Goal: Information Seeking & Learning: Learn about a topic

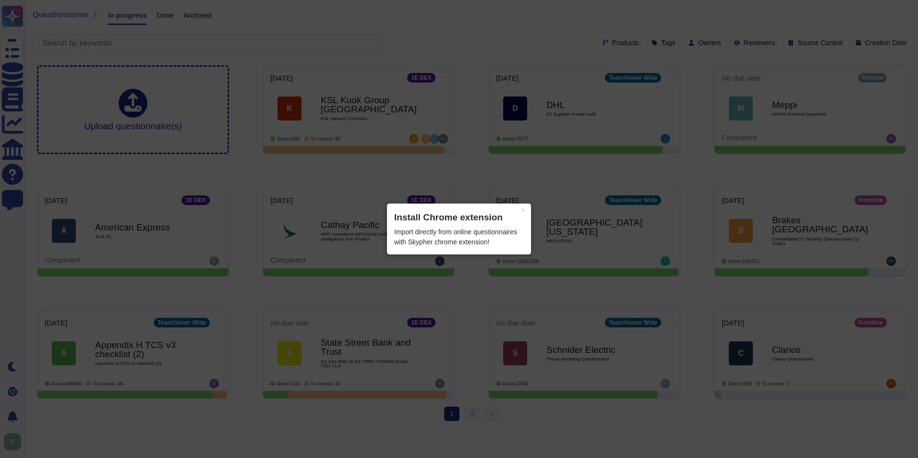
click at [522, 210] on button "×" at bounding box center [523, 210] width 15 height 13
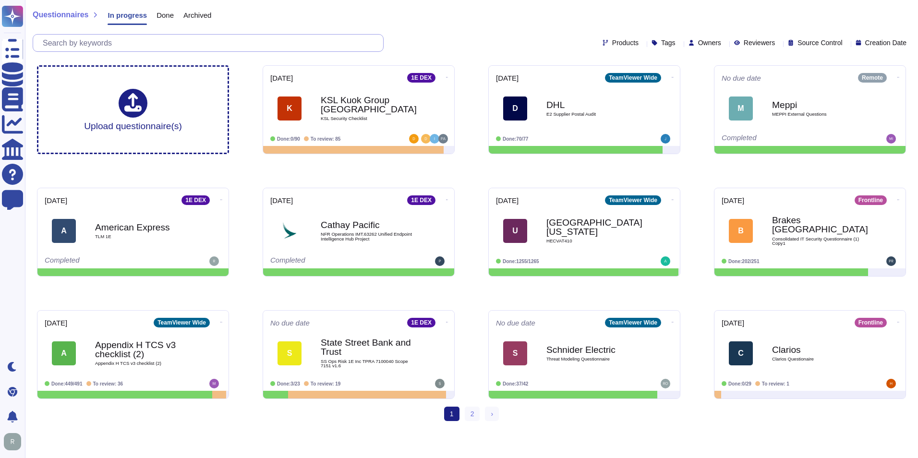
click at [120, 39] on input "text" at bounding box center [210, 43] width 345 height 17
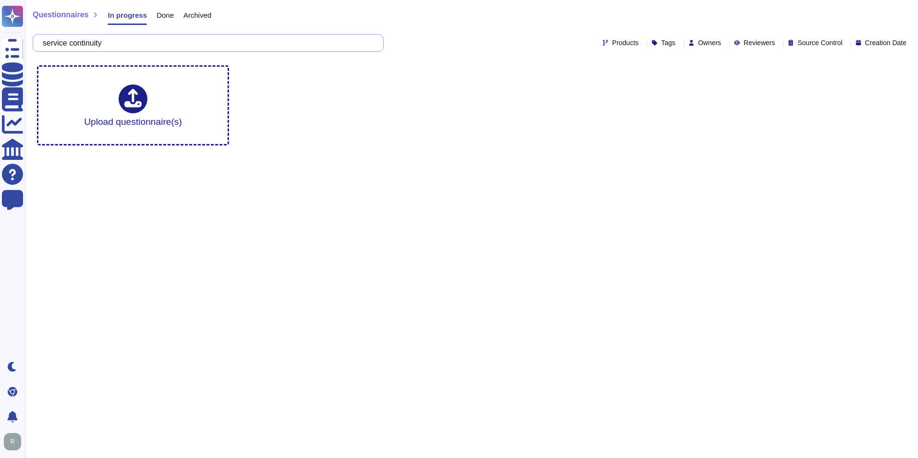
type input "service continuity"
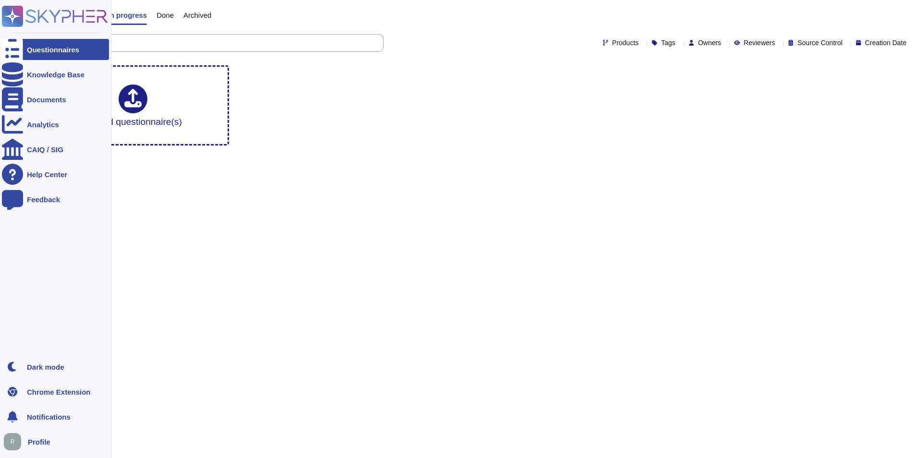
drag, startPoint x: 120, startPoint y: 44, endPoint x: 18, endPoint y: 47, distance: 101.9
click at [18, 47] on div "Questionnaires Knowledge Base Documents Analytics CAIQ / SIG Help Center Feedba…" at bounding box center [459, 76] width 918 height 153
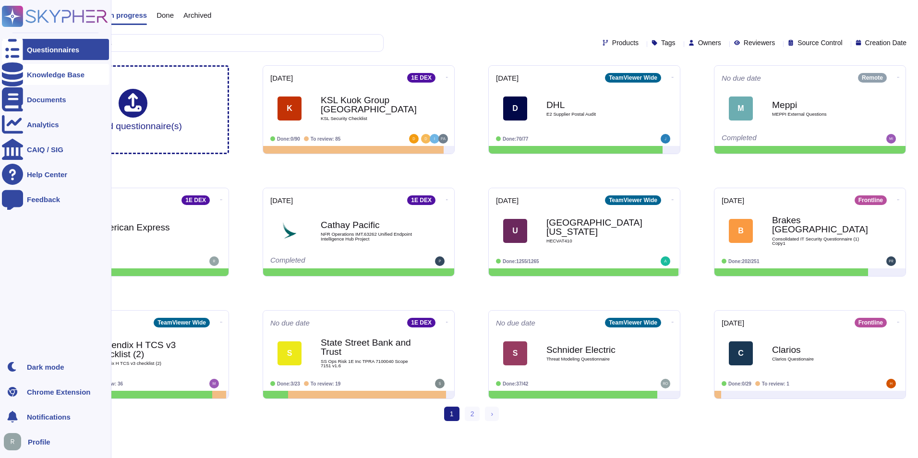
click at [14, 76] on icon at bounding box center [12, 74] width 21 height 24
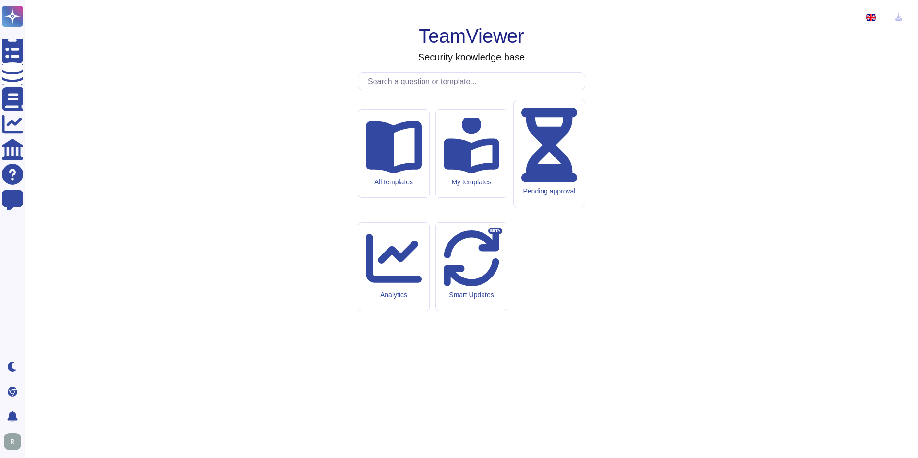
click at [397, 90] on input "text" at bounding box center [474, 81] width 222 height 17
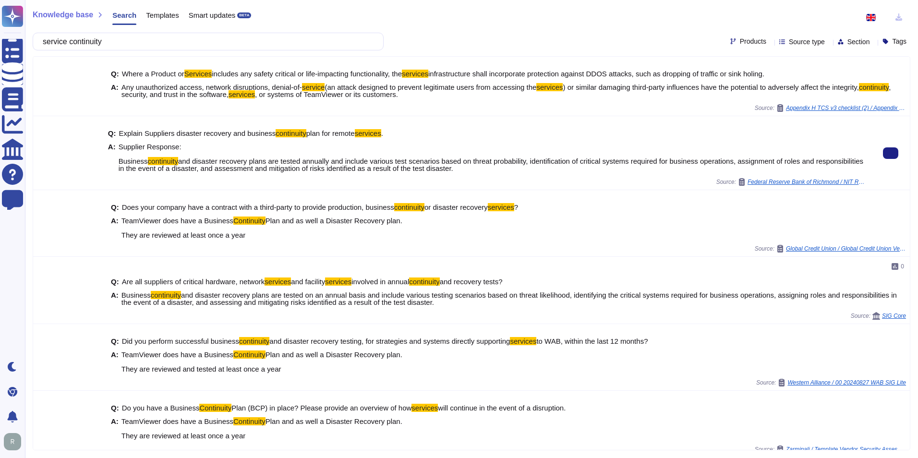
drag, startPoint x: 509, startPoint y: 169, endPoint x: 118, endPoint y: 163, distance: 391.0
click at [119, 163] on span "Supplier Response: Business continuity and disaster recovery plans are tested a…" at bounding box center [493, 157] width 749 height 29
copy span "Business continuity and disaster recovery plans are tested annually and include…"
click at [134, 45] on input "service continuity" at bounding box center [206, 41] width 336 height 17
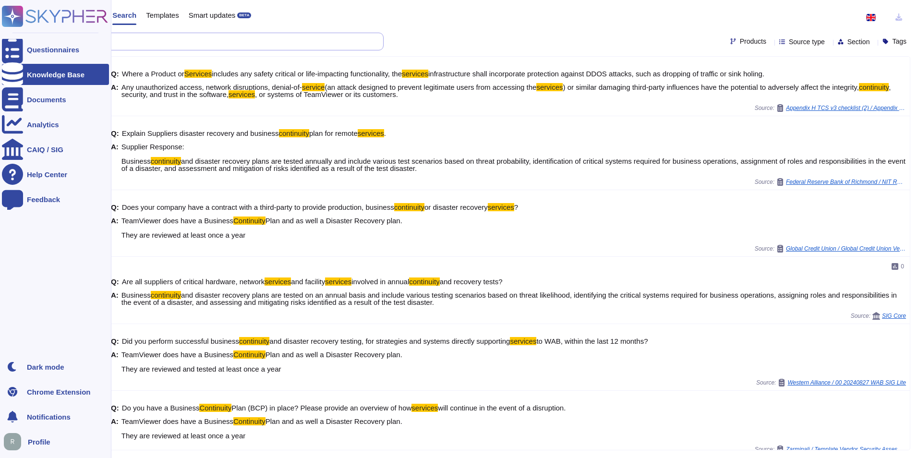
drag, startPoint x: 194, startPoint y: 36, endPoint x: 24, endPoint y: 33, distance: 170.1
click at [24, 33] on div "Questionnaires Knowledge Base Documents Analytics CAIQ / SIG Help Center Feedba…" at bounding box center [459, 229] width 918 height 458
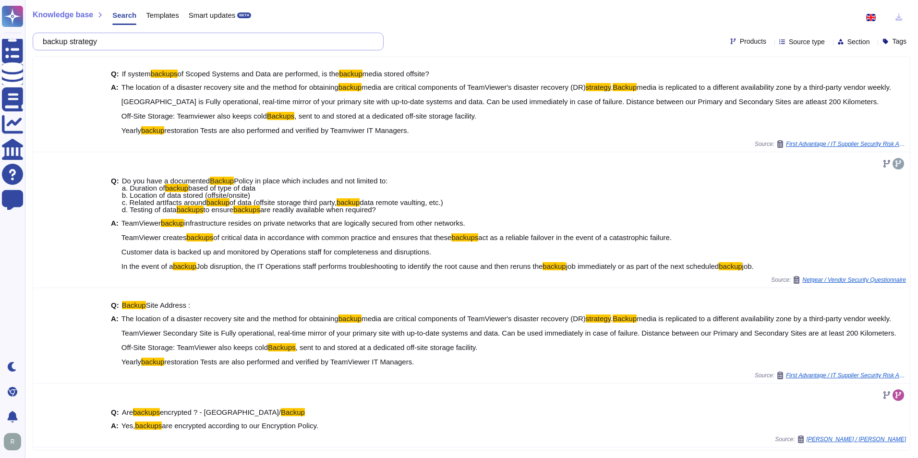
click at [52, 40] on input "backup strategy" at bounding box center [206, 41] width 336 height 17
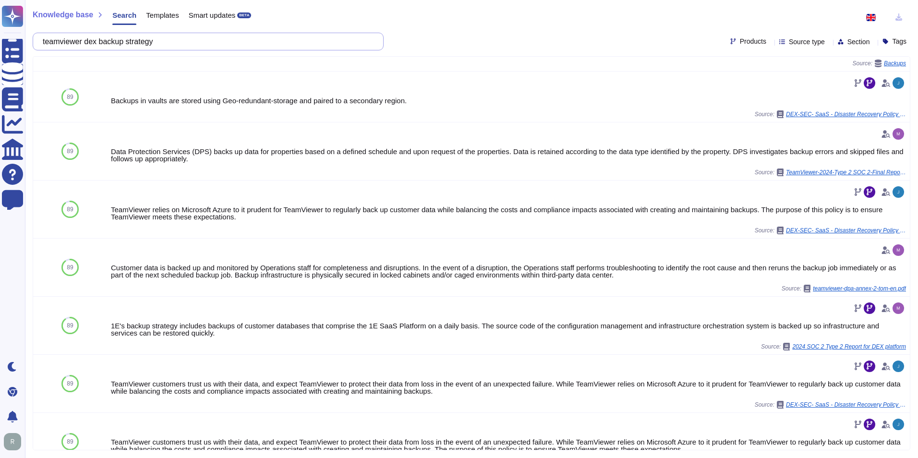
scroll to position [320, 0]
click at [191, 43] on input "teamviewer dex backup strategy" at bounding box center [206, 41] width 336 height 17
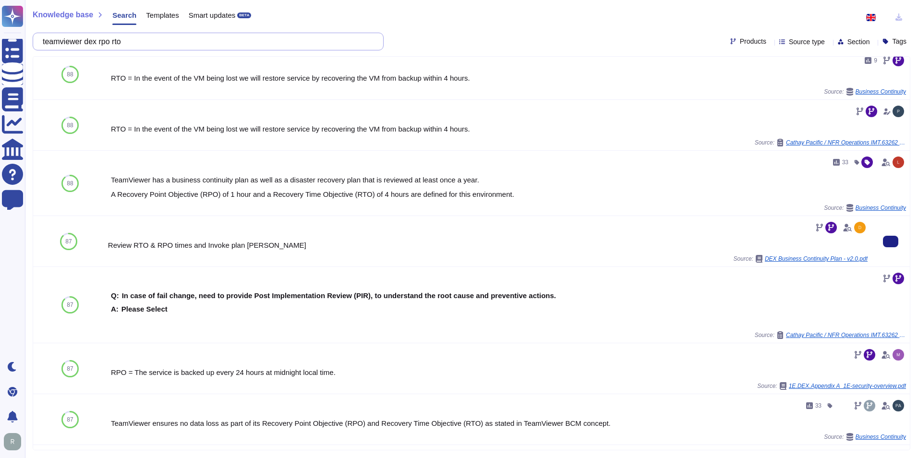
scroll to position [0, 0]
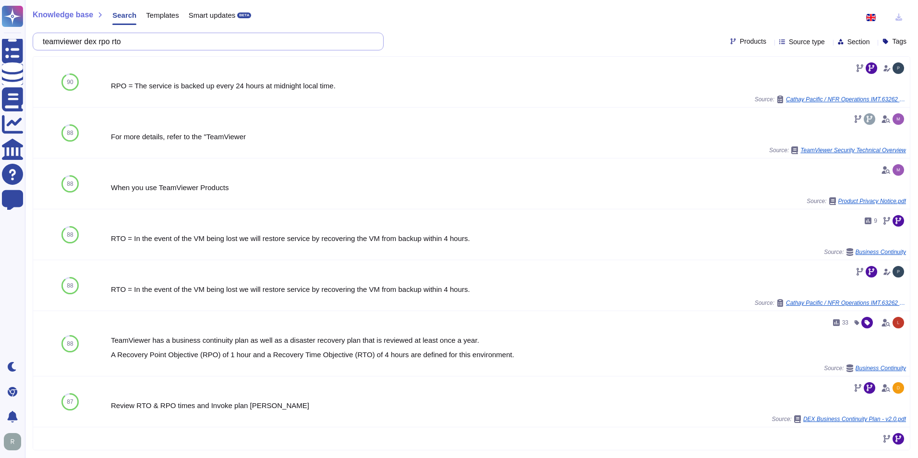
click at [101, 43] on input "teamviewer dex rpo rto" at bounding box center [206, 41] width 336 height 17
drag, startPoint x: 105, startPoint y: 43, endPoint x: 42, endPoint y: 39, distance: 63.0
click at [42, 39] on div "teamviewer dex rpo rto" at bounding box center [208, 42] width 351 height 18
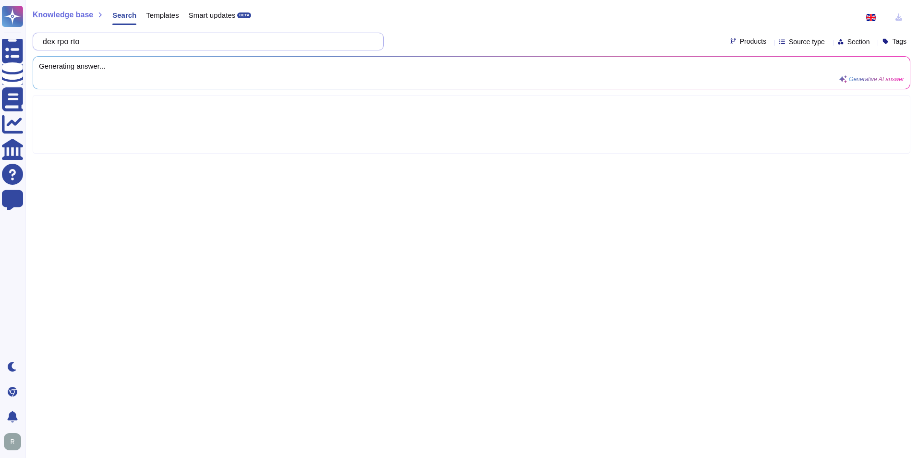
type input "dex rpo rto"
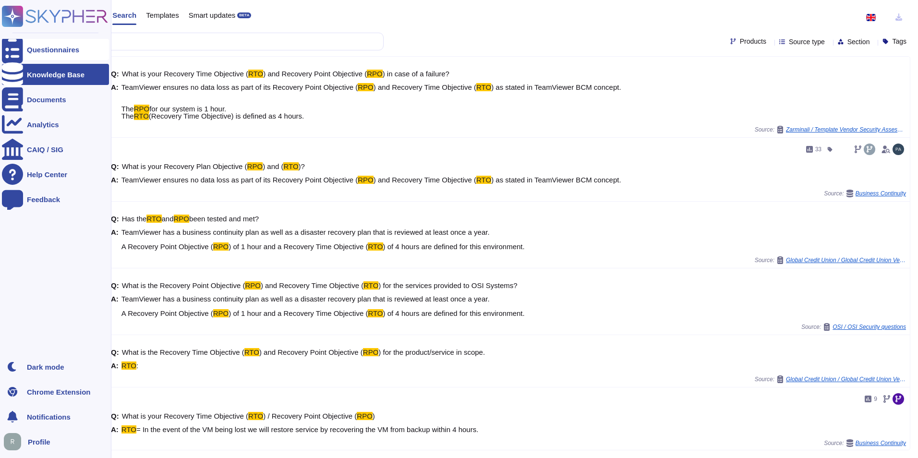
click at [15, 54] on div at bounding box center [12, 49] width 21 height 21
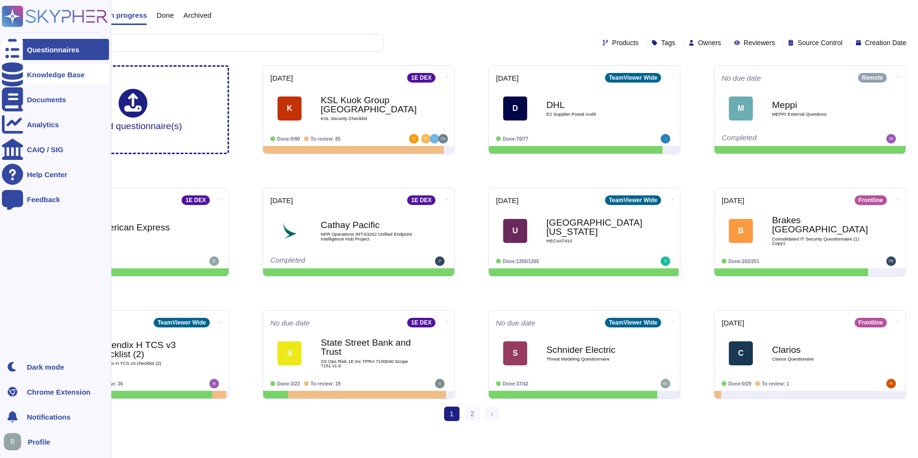
click at [10, 76] on icon at bounding box center [12, 74] width 21 height 24
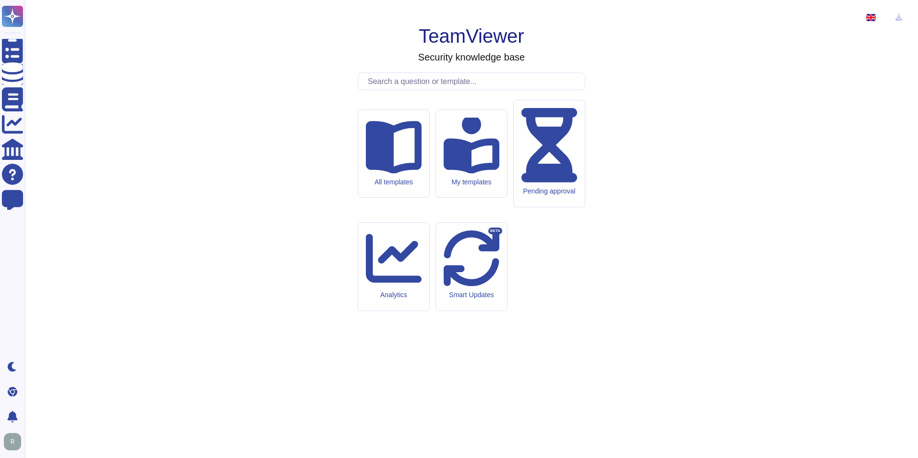
click at [395, 90] on input "text" at bounding box center [474, 81] width 222 height 17
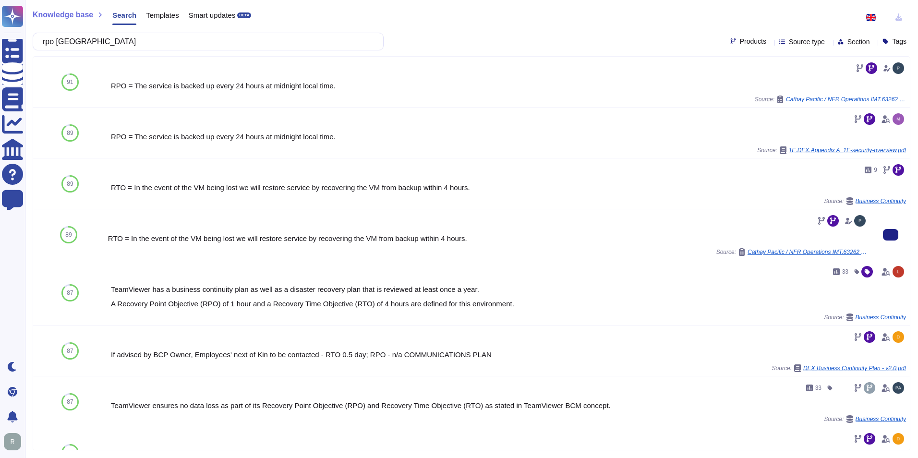
type input "rpo [GEOGRAPHIC_DATA]"
click at [397, 240] on div "RTO = In the event of the VM being lost we will restore service by recovering t…" at bounding box center [488, 238] width 760 height 7
click at [802, 254] on span "Cathay Pacific / NFR Operations IMT.63262 Unified Endpoint Intelligence Hub Pro…" at bounding box center [808, 252] width 120 height 6
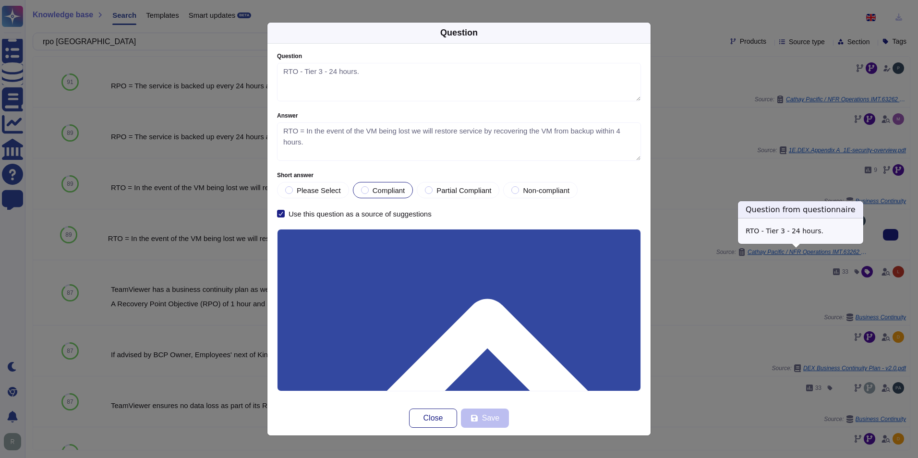
type textarea "RTO - Tier 3 - 24 hours."
type textarea "RTO = In the event of the VM being lost we will restore service by recovering t…"
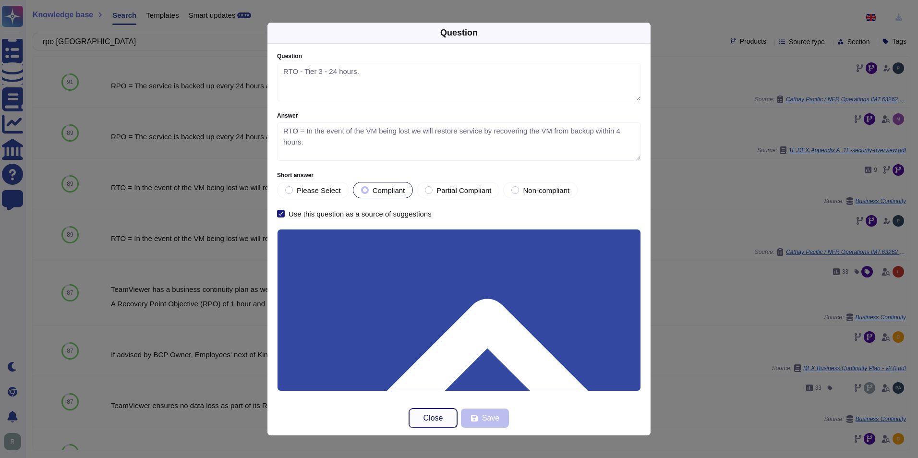
click at [442, 420] on span "Close" at bounding box center [434, 418] width 20 height 8
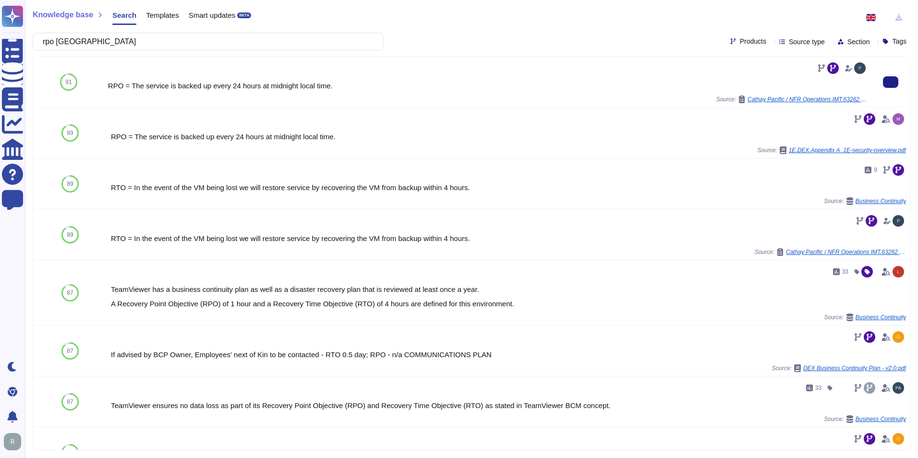
click at [830, 97] on span "Cathay Pacific / NFR Operations IMT.63262 Unified Endpoint Intelligence Hub Pro…" at bounding box center [808, 100] width 120 height 6
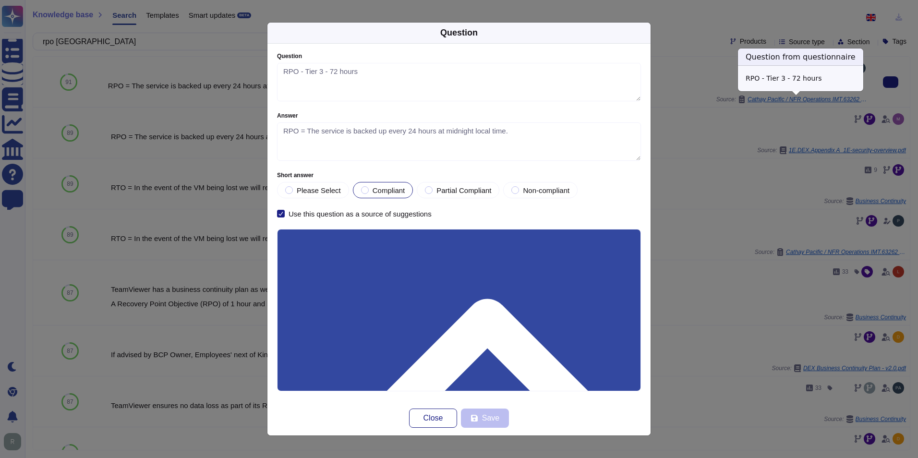
type textarea "RPO - Tier 3 - 72 hours"
type textarea "RPO = The service is backed up every 24 hours at midnight local time."
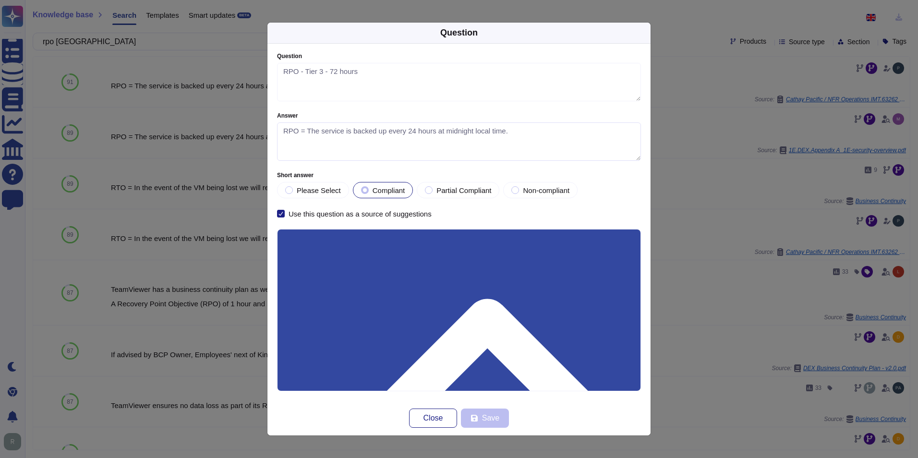
drag, startPoint x: 507, startPoint y: 132, endPoint x: 277, endPoint y: 127, distance: 230.6
click at [277, 127] on div "Question RPO - Tier 3 - 72 hours Answer RPO = The service is backed up every 24…" at bounding box center [459, 222] width 383 height 357
click at [436, 422] on span "Close" at bounding box center [434, 418] width 20 height 8
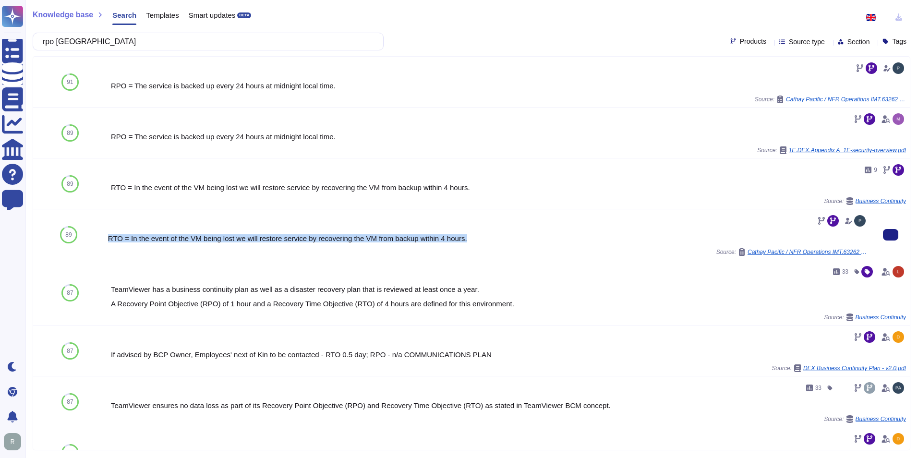
drag, startPoint x: 473, startPoint y: 239, endPoint x: 106, endPoint y: 239, distance: 366.5
click at [106, 239] on div "RTO = In the event of the VM being lost we will restore service by recovering t…" at bounding box center [487, 234] width 767 height 50
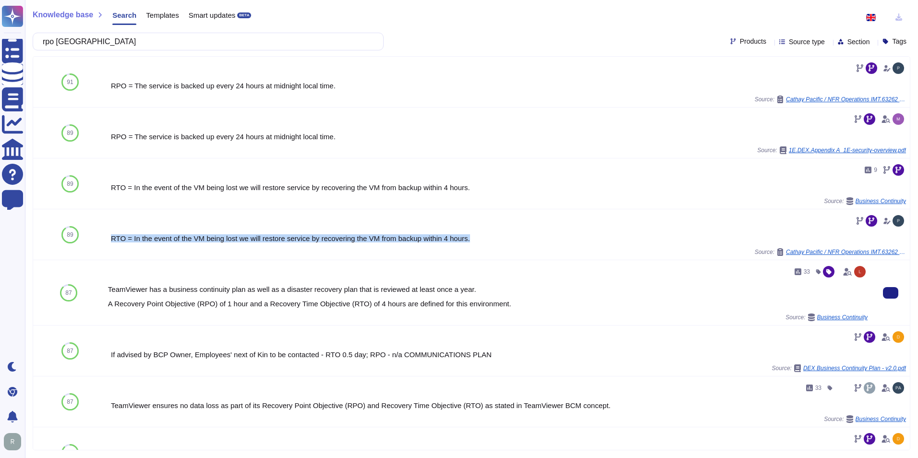
copy div "RTO = In the event of the VM being lost we will restore service by recovering t…"
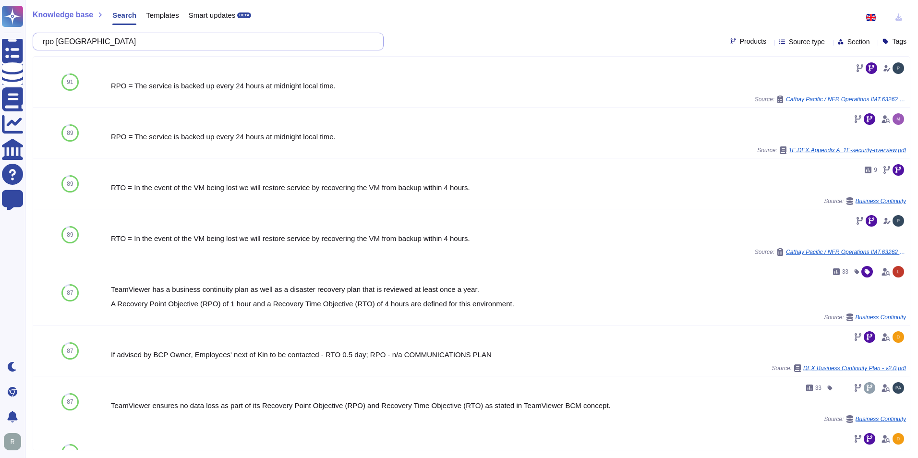
click at [155, 43] on input "rpo [GEOGRAPHIC_DATA]" at bounding box center [206, 41] width 336 height 17
drag, startPoint x: 155, startPoint y: 43, endPoint x: -2, endPoint y: 55, distance: 157.5
click at [0, 55] on html "Questionnaires Knowledge Base Documents Analytics CAIQ / SIG Help Center Feedba…" at bounding box center [459, 229] width 918 height 458
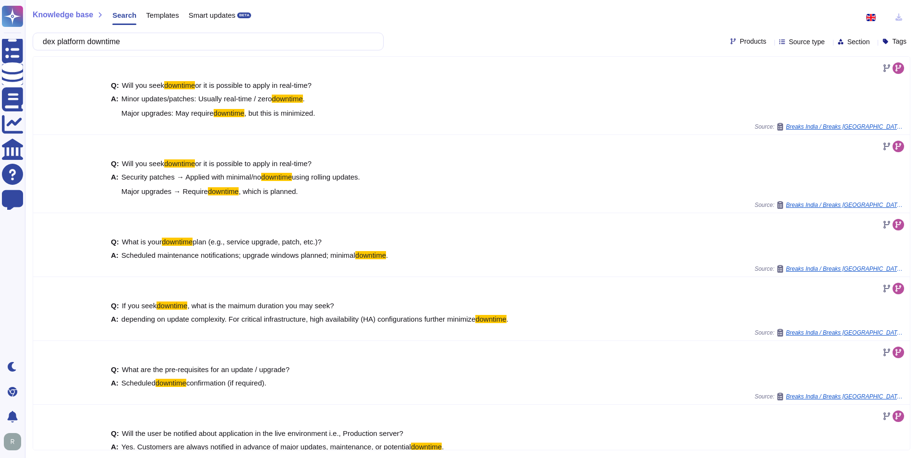
click at [740, 43] on span "Products" at bounding box center [753, 41] width 26 height 7
click at [756, 133] on span "1E DEX" at bounding box center [749, 135] width 25 height 9
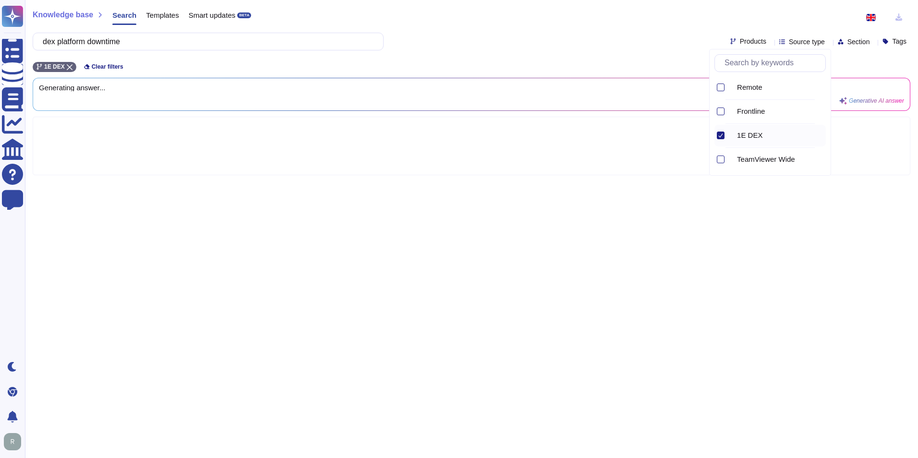
click at [613, 32] on div "Knowledge base Search Templates Smart updates BETA dex platform downtime Produc…" at bounding box center [471, 229] width 893 height 458
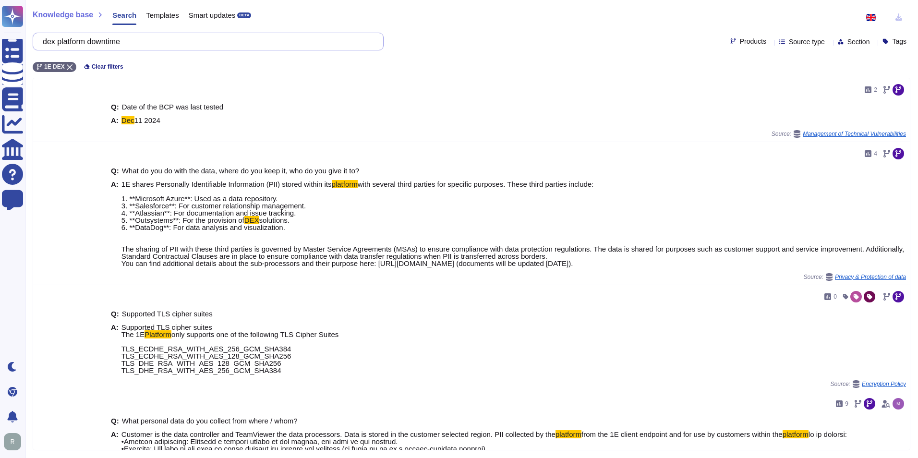
click at [169, 42] on input "dex platform downtime" at bounding box center [206, 41] width 336 height 17
click at [66, 37] on input "dex platform maintenance" at bounding box center [206, 41] width 336 height 17
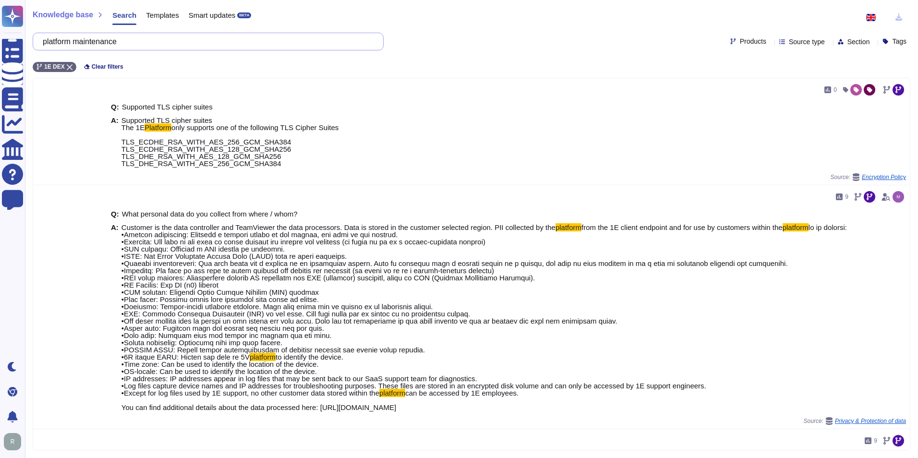
click at [85, 43] on input "platform maintenance" at bounding box center [206, 41] width 336 height 17
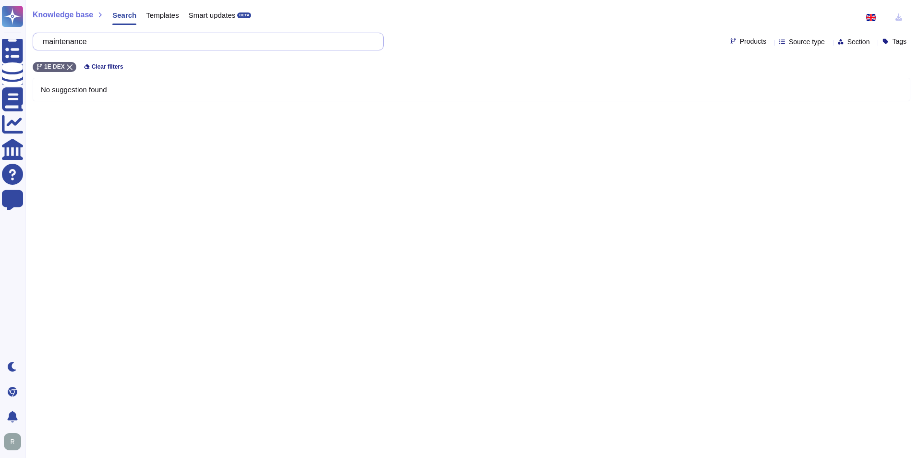
click at [116, 42] on input "maintenance" at bounding box center [206, 41] width 336 height 17
type input "ma"
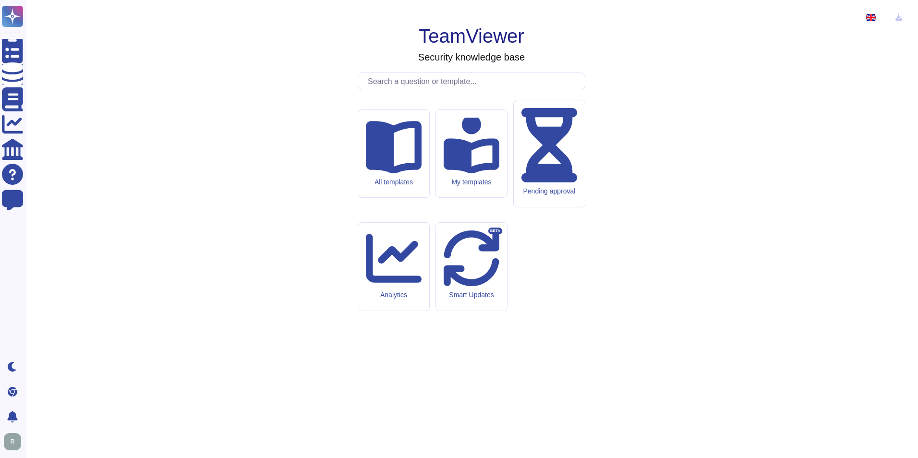
click at [393, 90] on input "text" at bounding box center [474, 81] width 222 height 17
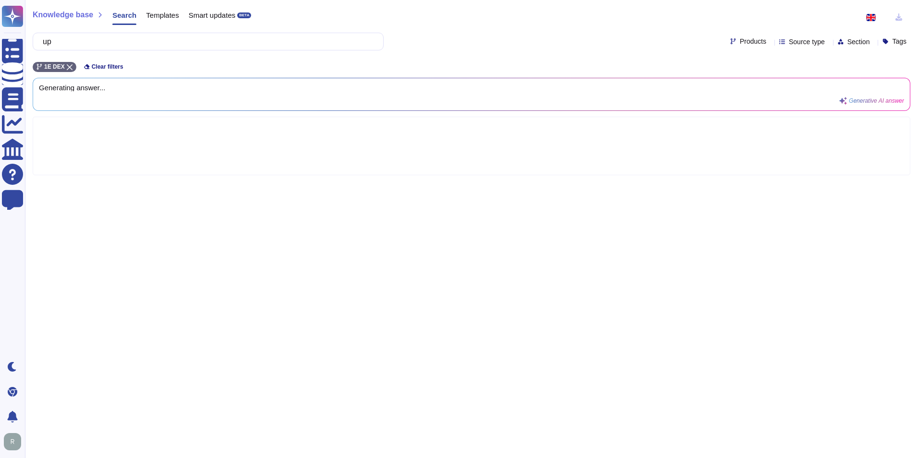
type input "u"
type input "sys"
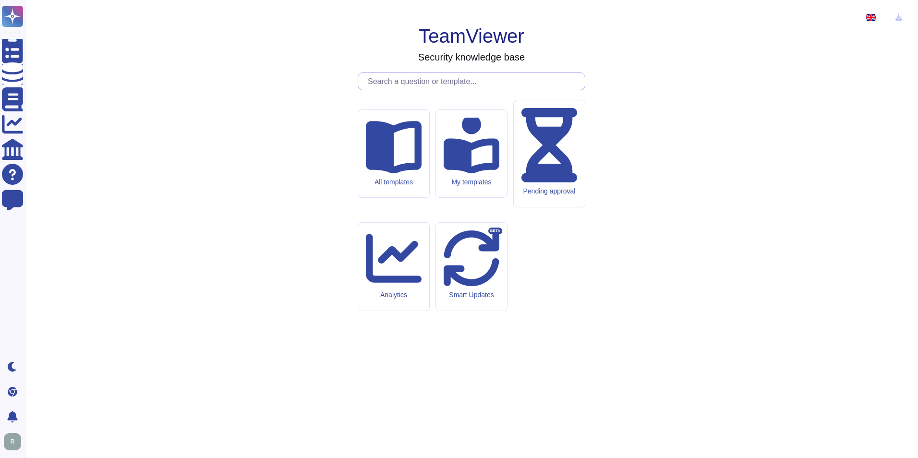
click at [389, 90] on input "text" at bounding box center [474, 81] width 222 height 17
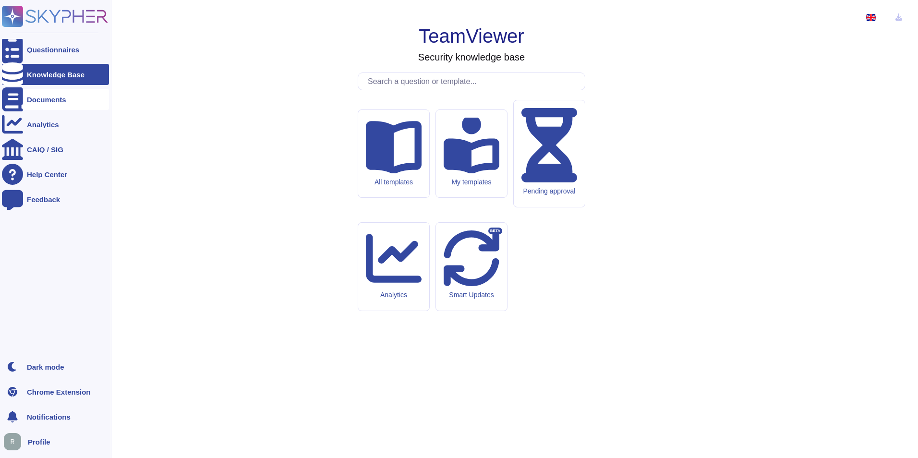
click at [65, 93] on div "Documents" at bounding box center [55, 99] width 107 height 21
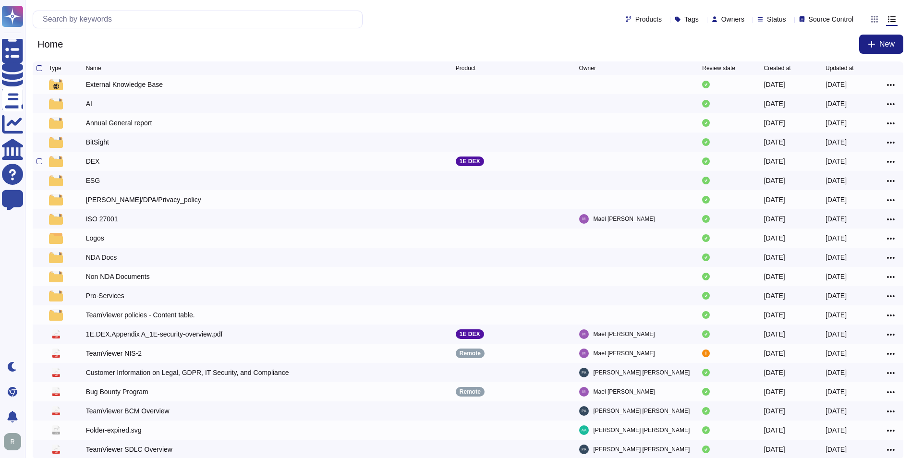
click at [90, 161] on div "DEX" at bounding box center [93, 162] width 14 height 10
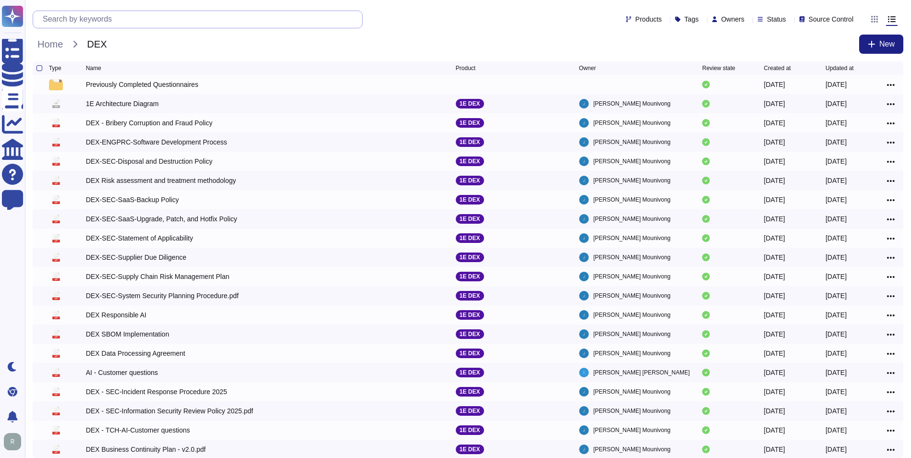
click at [126, 22] on input "text" at bounding box center [200, 19] width 324 height 17
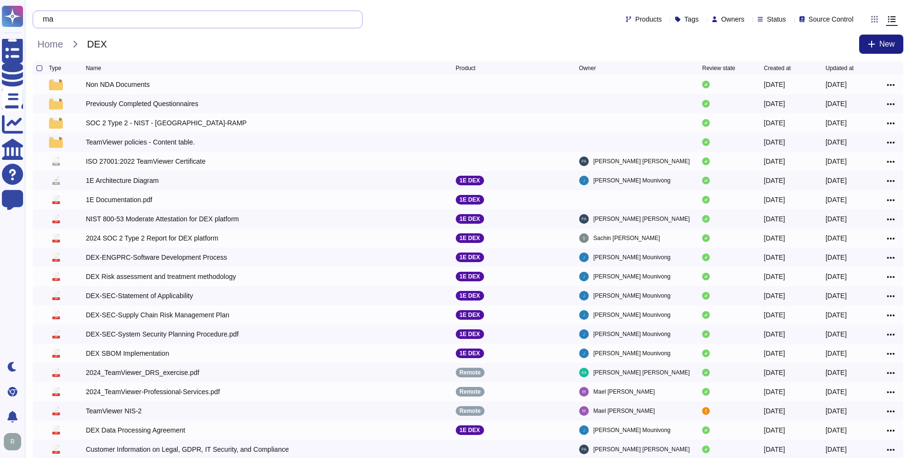
type input "m"
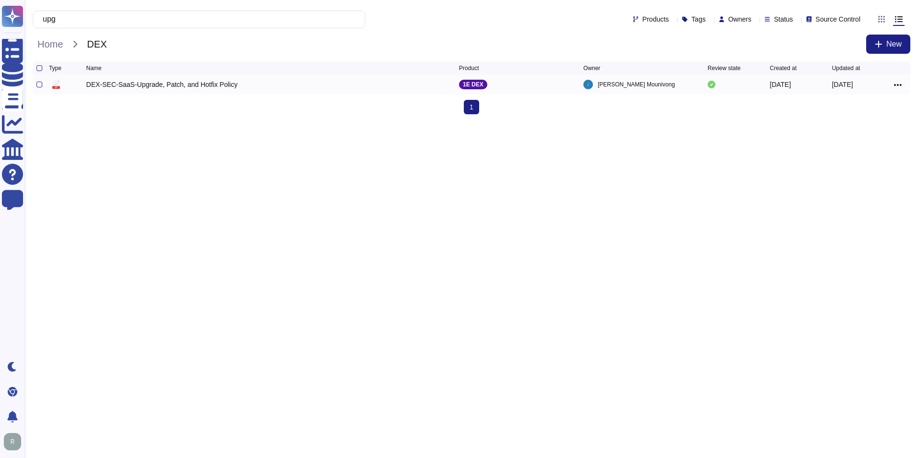
click at [155, 86] on div "DEX-SEC-SaaS-Upgrade, Patch, and Hotfix Policy" at bounding box center [161, 85] width 151 height 10
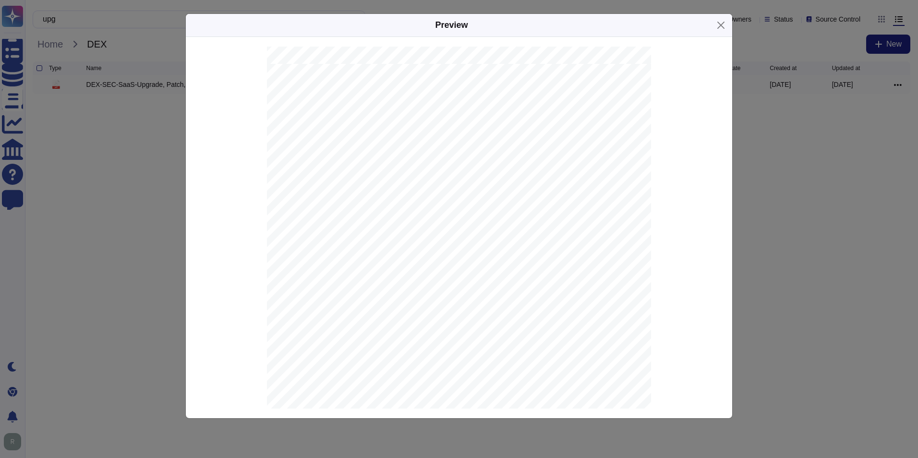
scroll to position [479, 0]
drag, startPoint x: 615, startPoint y: 359, endPoint x: 298, endPoint y: 211, distance: 350.4
click at [298, 211] on div "Upgrade, Patch, and Hotfix Policy Production Schedule The below table is includ…" at bounding box center [459, 312] width 384 height 497
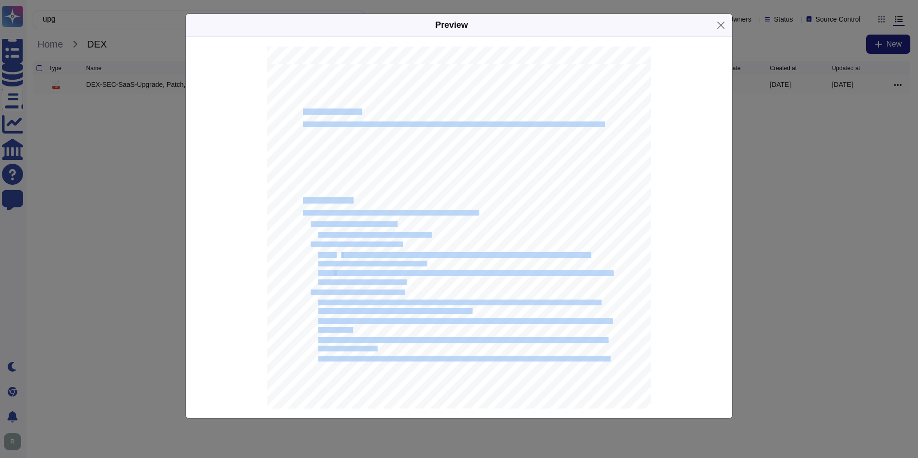
drag, startPoint x: 300, startPoint y: 110, endPoint x: 608, endPoint y: 359, distance: 395.8
click at [608, 359] on div "Upgrade, Patch, and Hotfix Policy Production Schedule The below table is includ…" at bounding box center [459, 312] width 384 height 497
copy div "Production Schedule The below table is included in the 1E SLA document and prov…"
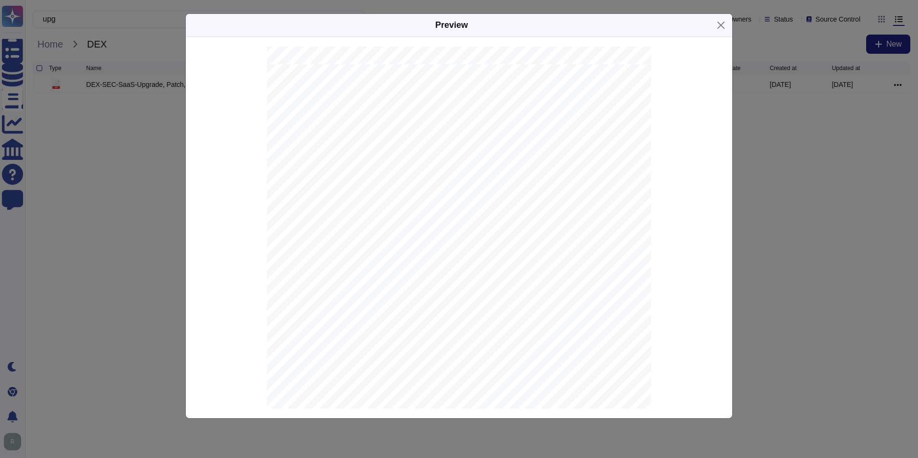
click at [586, 170] on div "Upgrade, Patch, and Hotfix Policy Production Schedule The below table is includ…" at bounding box center [459, 312] width 384 height 497
drag, startPoint x: 578, startPoint y: 179, endPoint x: 337, endPoint y: 162, distance: 242.1
click at [337, 162] on div "Upgrade, Patch, and Hotfix Policy Production Schedule The below table is includ…" at bounding box center [459, 312] width 384 height 497
drag, startPoint x: 419, startPoint y: 150, endPoint x: 388, endPoint y: 168, distance: 35.5
click at [388, 168] on div "Upgrade, Patch, and Hotfix Policy Production Schedule The below table is includ…" at bounding box center [459, 312] width 384 height 497
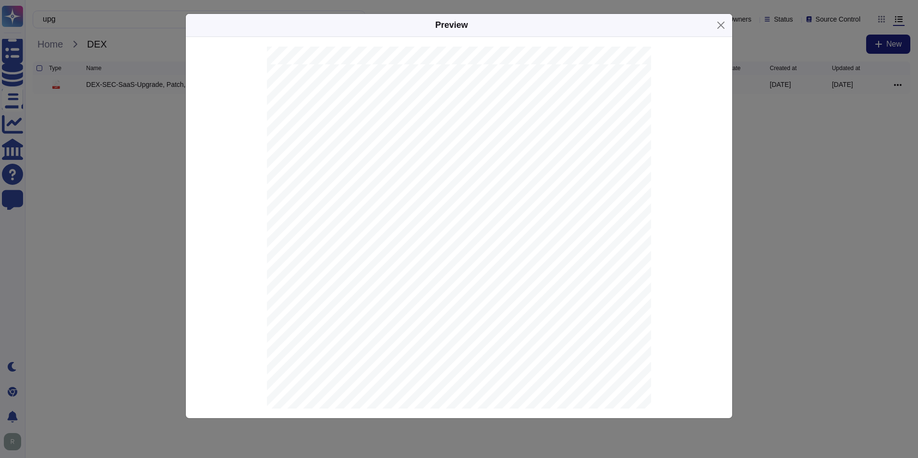
click at [382, 159] on div "Upgrade, Patch, and Hotfix Policy Production Schedule The below table is includ…" at bounding box center [459, 312] width 384 height 497
click at [114, 207] on div "Preview SaaS - Upgrade, Patch, and Hotfix Policy Contents Purpose, scope and us…" at bounding box center [459, 229] width 918 height 458
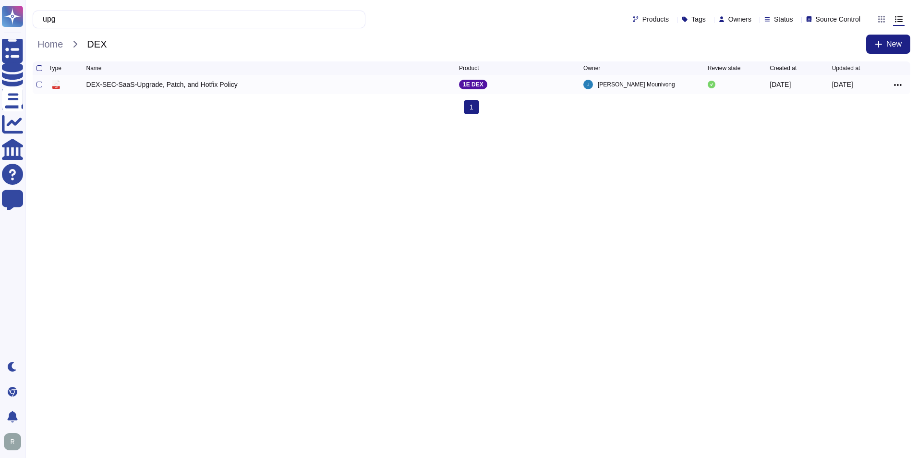
click at [203, 87] on div "DEX-SEC-SaaS-Upgrade, Patch, and Hotfix Policy" at bounding box center [161, 85] width 151 height 10
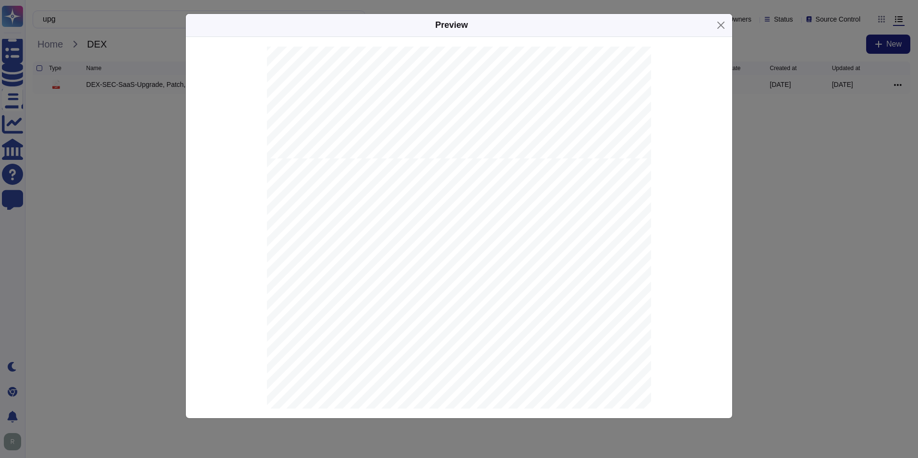
scroll to position [386, 0]
click at [719, 20] on button "Close" at bounding box center [721, 25] width 15 height 15
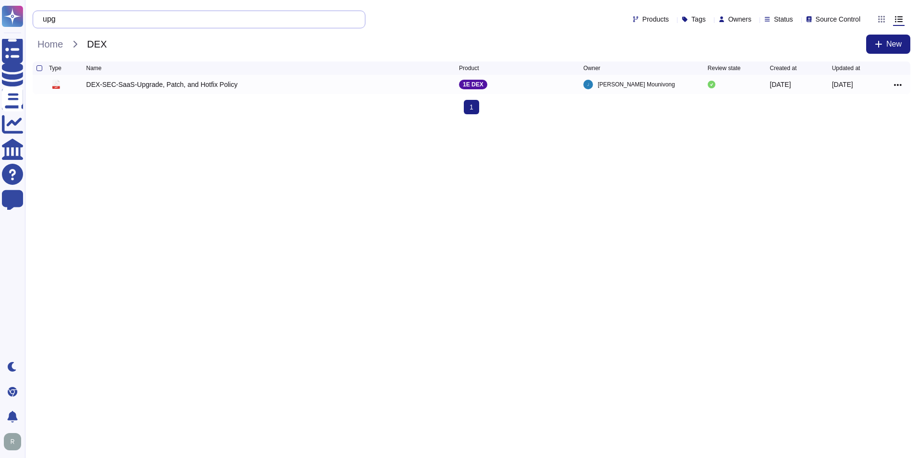
click at [72, 21] on input "upg" at bounding box center [196, 19] width 317 height 17
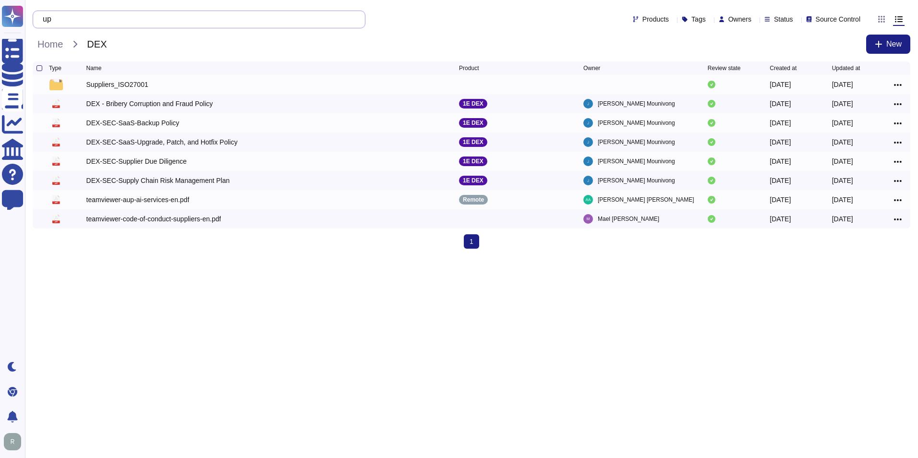
type input "u"
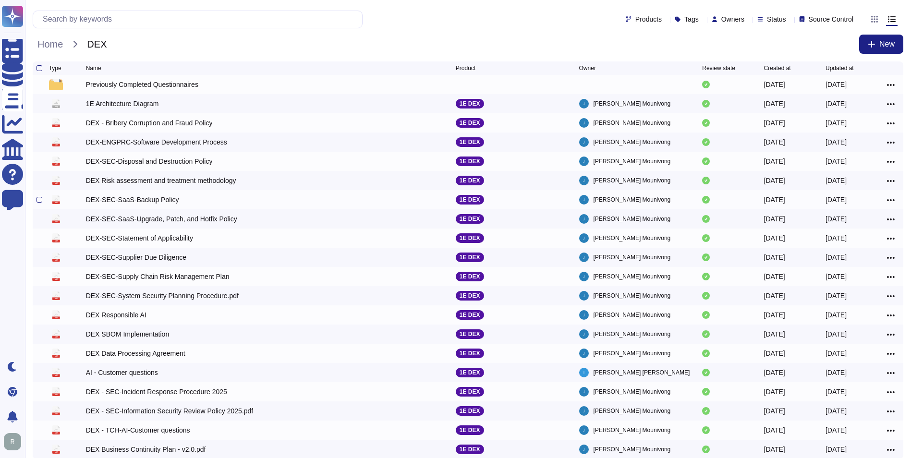
click at [147, 200] on div "DEX-SEC-SaaS-Backup Policy" at bounding box center [132, 200] width 93 height 10
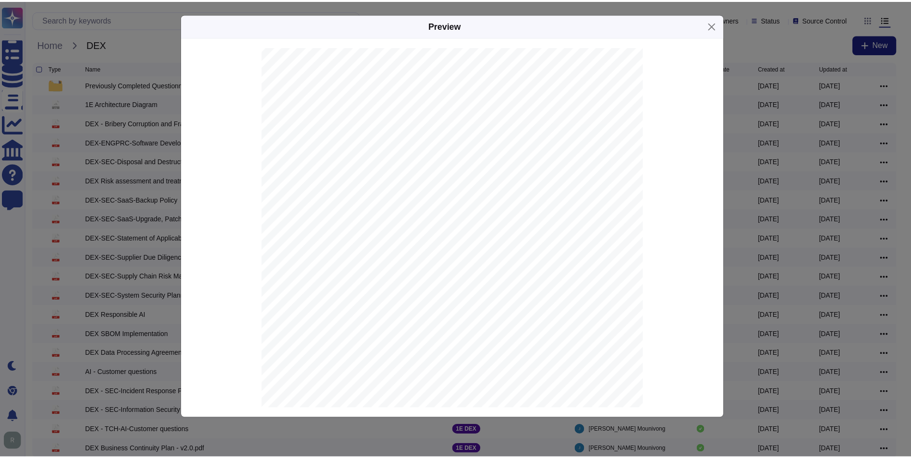
scroll to position [0, 0]
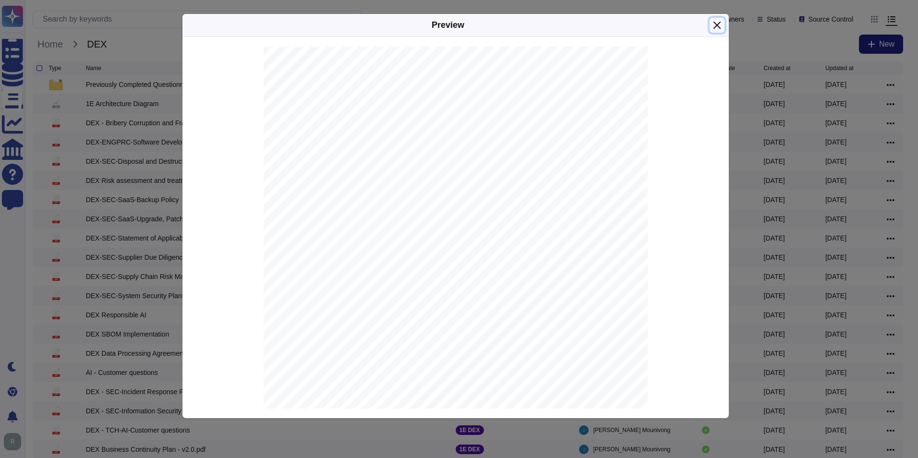
click at [715, 26] on button "Close" at bounding box center [717, 25] width 15 height 15
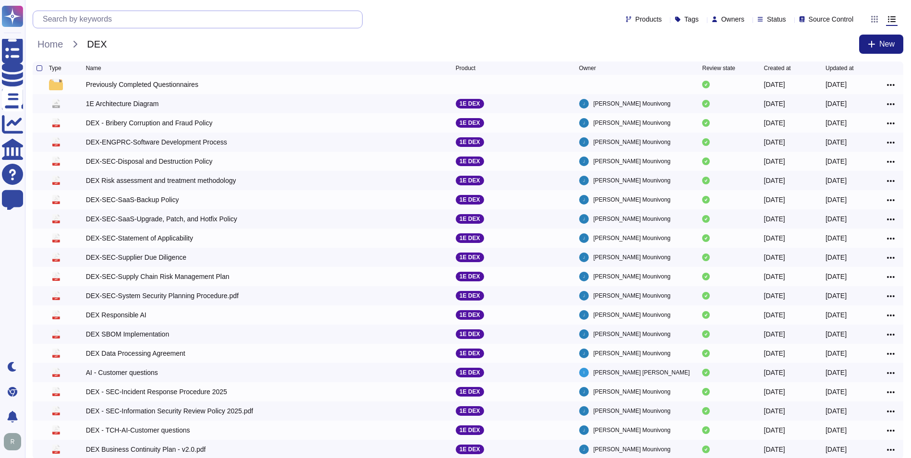
click at [118, 22] on input "text" at bounding box center [200, 19] width 324 height 17
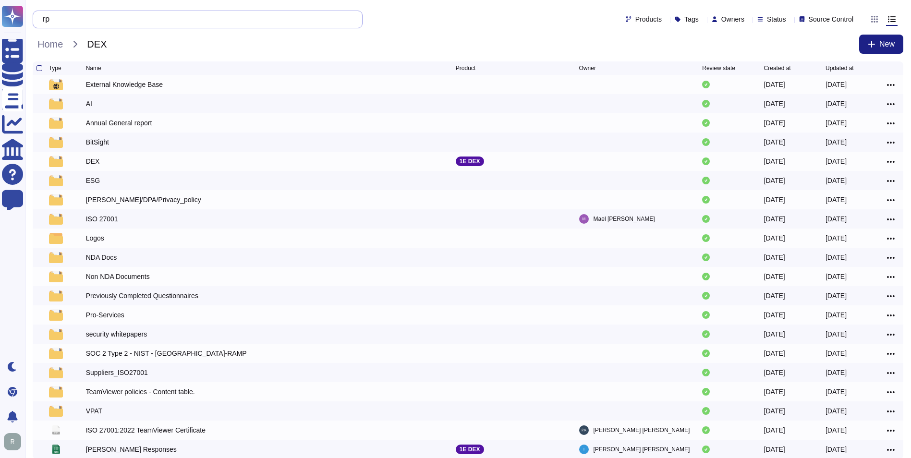
type input "r"
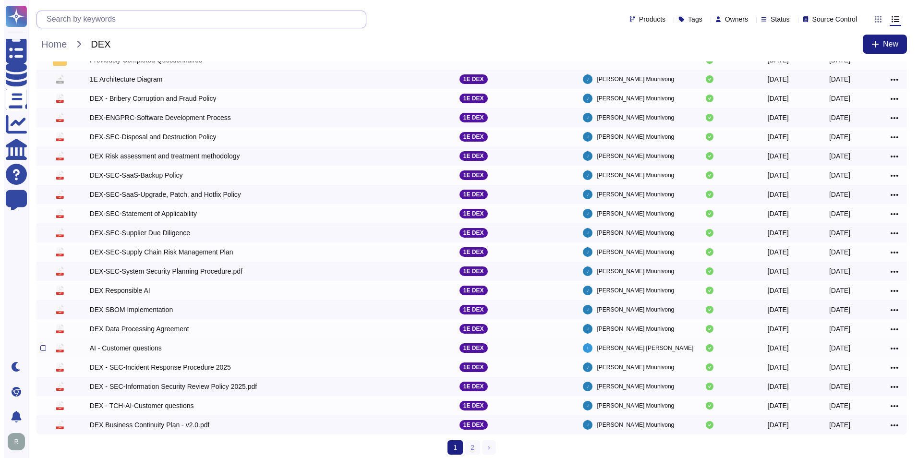
scroll to position [31, 0]
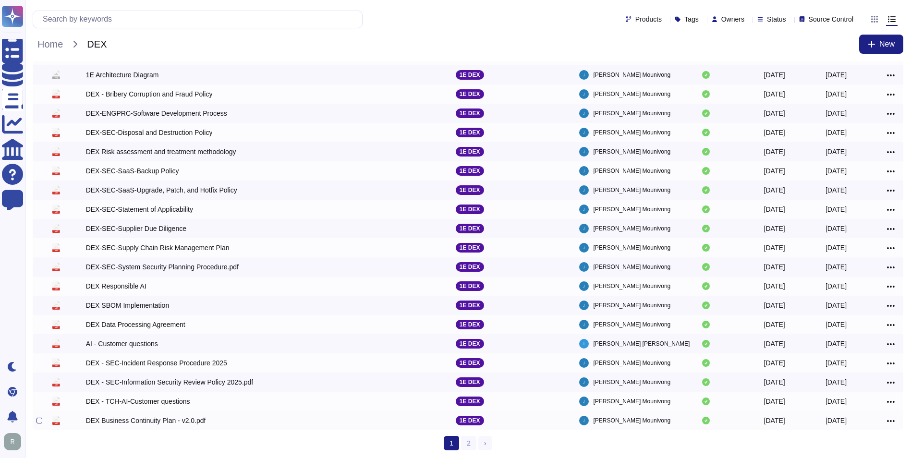
click at [146, 419] on div "DEX Business Continuity Plan - v2.0.pdf" at bounding box center [146, 421] width 120 height 10
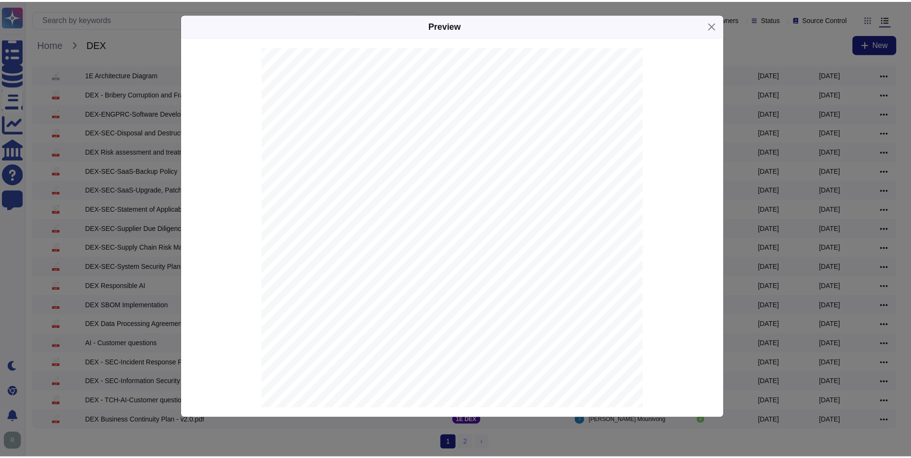
scroll to position [2848, 0]
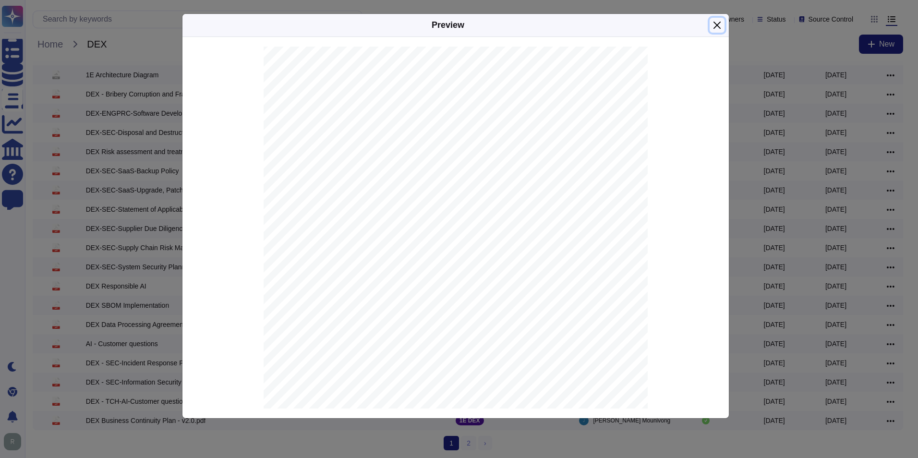
click at [719, 23] on button "Close" at bounding box center [717, 25] width 15 height 15
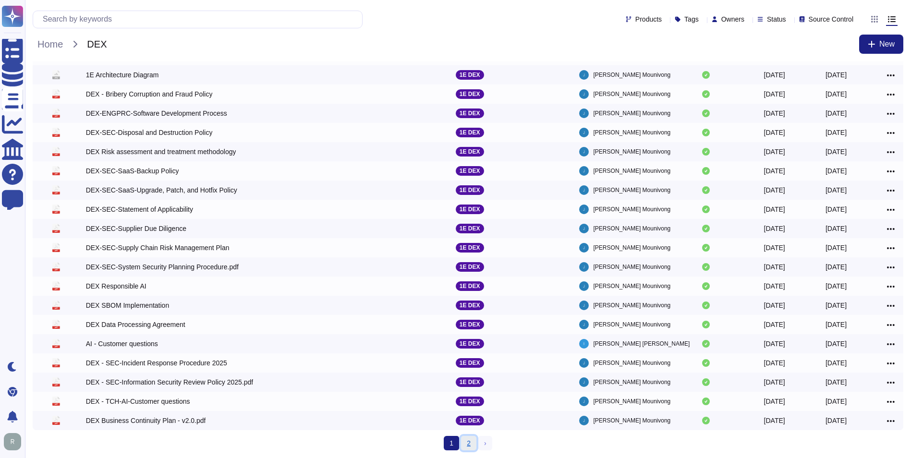
click at [466, 446] on link "2" at bounding box center [468, 443] width 15 height 14
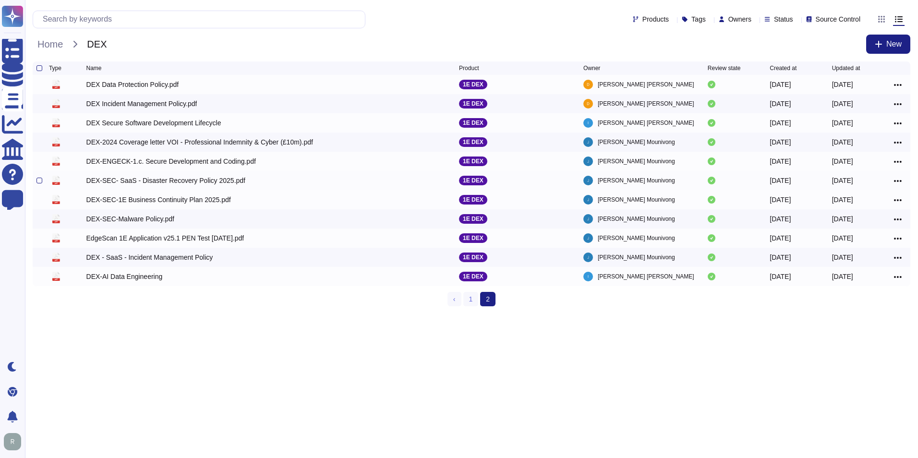
click at [181, 183] on div "DEX-SEC- SaaS - Disaster Recovery Policy 2025.pdf" at bounding box center [165, 181] width 159 height 10
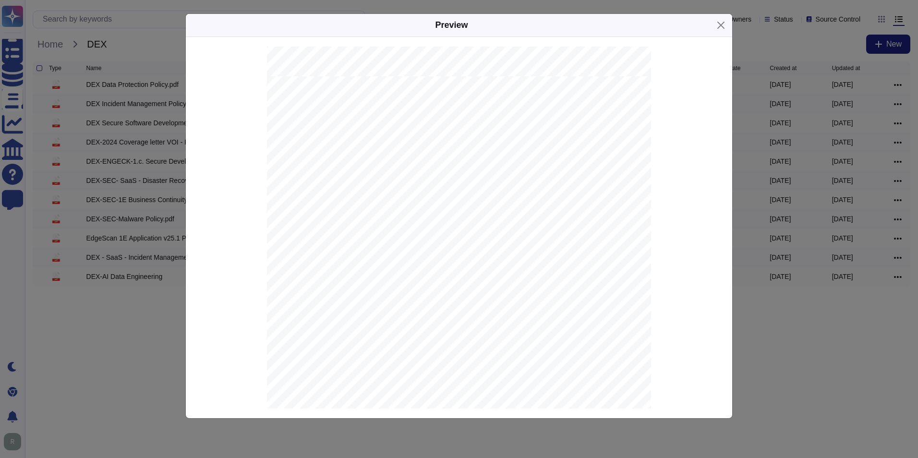
scroll to position [964, 0]
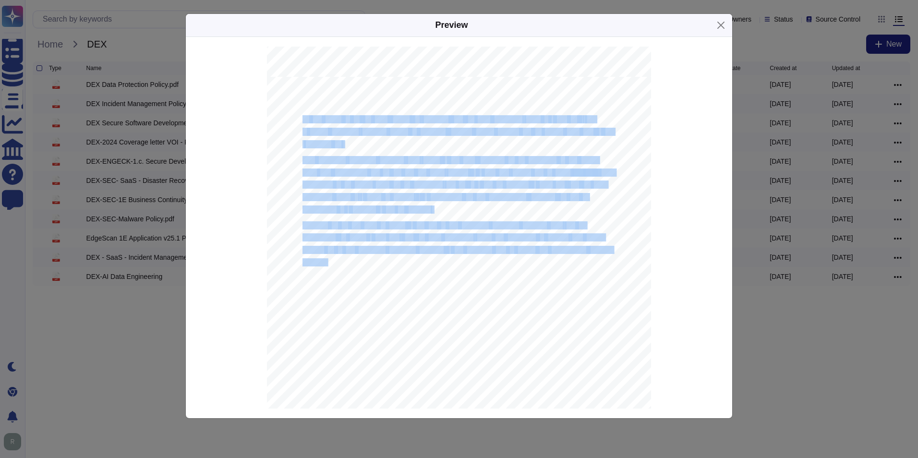
drag, startPoint x: 299, startPoint y: 117, endPoint x: 324, endPoint y: 262, distance: 147.3
click at [324, 262] on div "D i saster Recovery Pol i cy In the event of an i nc i dent , event , or proble…" at bounding box center [459, 325] width 384 height 497
copy div "In the event of an i nc i dent , event , or problem , the i nc i dent response …"
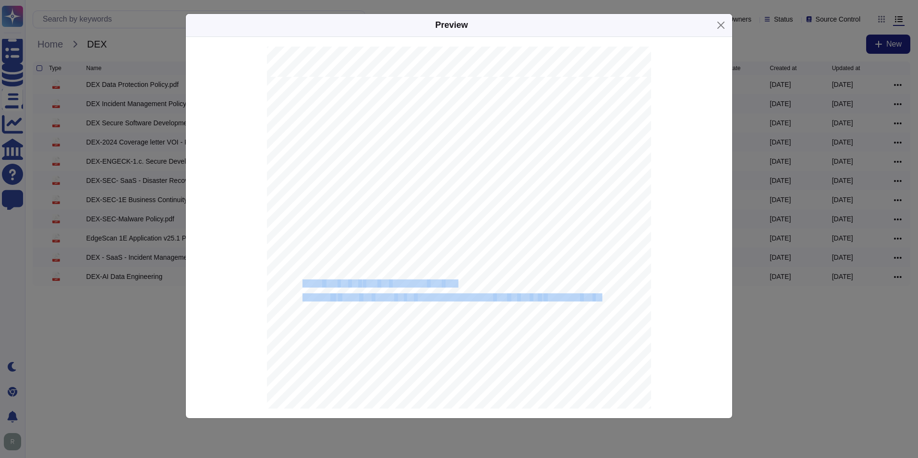
drag, startPoint x: 300, startPoint y: 281, endPoint x: 598, endPoint y: 299, distance: 298.8
click at [598, 299] on div "D i saster Recovery Pol i cy In the event of an i nc i dent , event , or proble…" at bounding box center [459, 325] width 384 height 497
copy div "Cross Reg i on Pa i r i ngs for Supported Reg i ons Backups i n vaults are stor…"
